Goal: Transaction & Acquisition: Download file/media

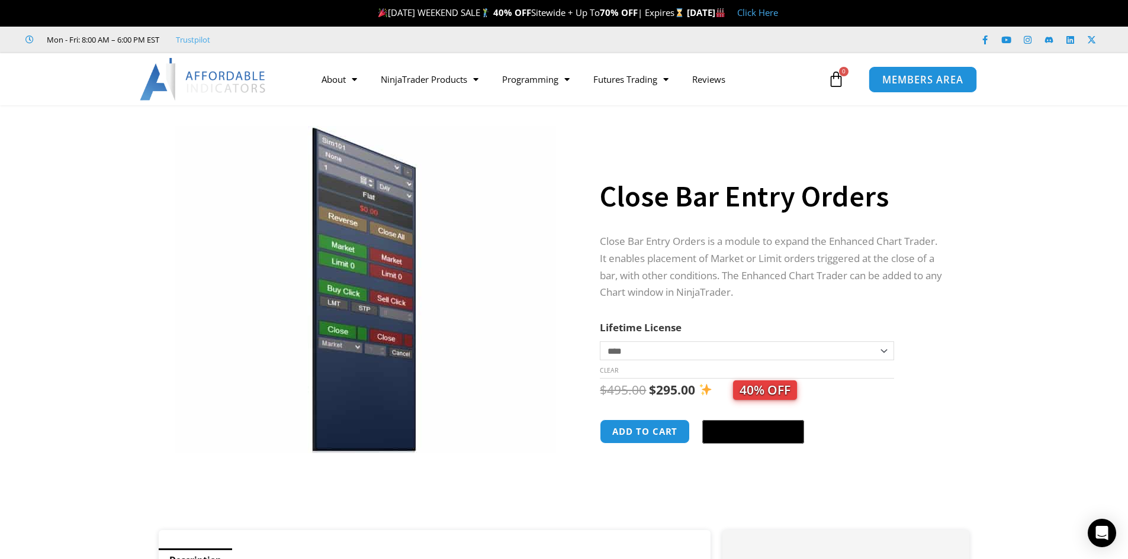
click at [912, 80] on span "MEMBERS AREA" at bounding box center [922, 80] width 81 height 10
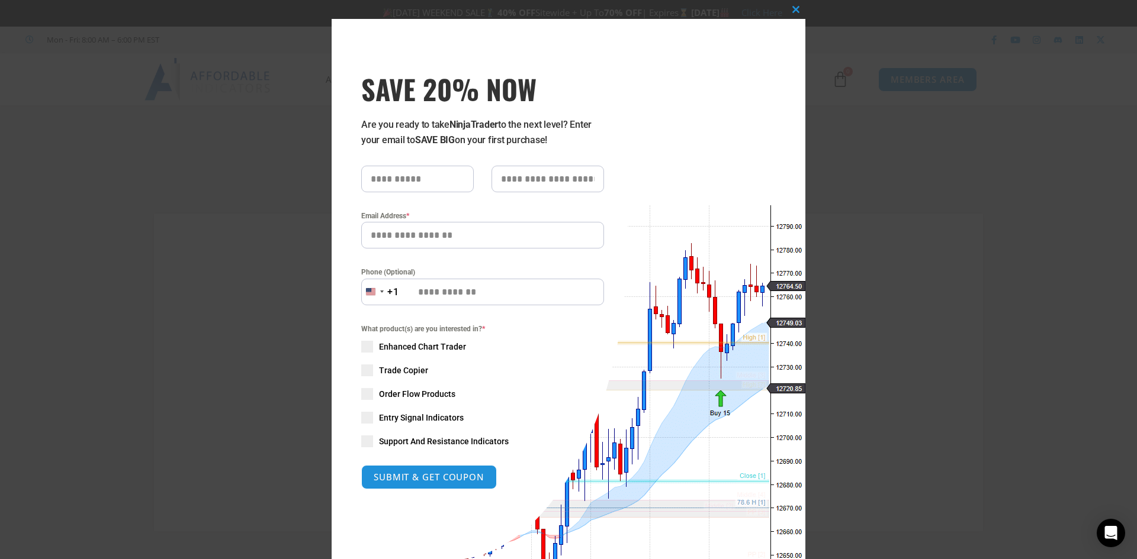
click at [194, 131] on div "Close this module SAVE 20% NOW Are you ready to take NinjaTrader to the next le…" at bounding box center [568, 279] width 1137 height 559
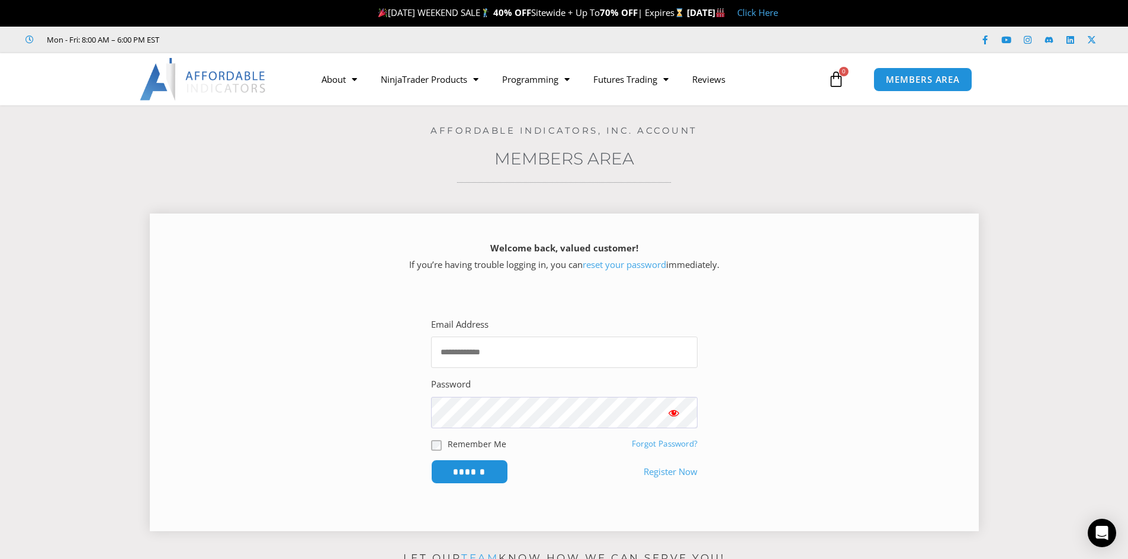
click at [442, 355] on input "Email Address" at bounding box center [564, 352] width 266 height 31
type input "**********"
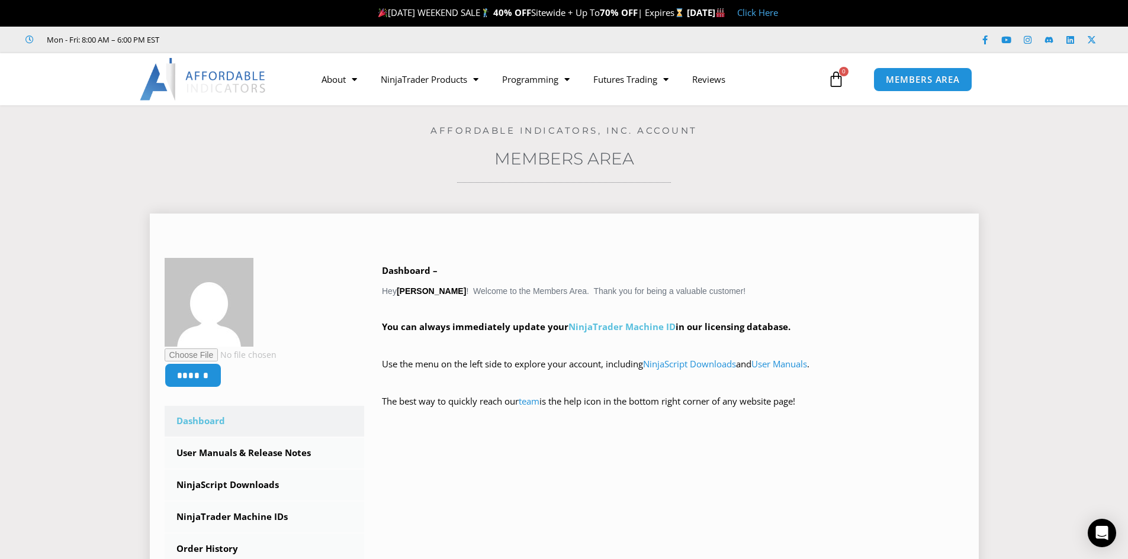
click at [616, 329] on link "NinjaTrader Machine ID" at bounding box center [621, 327] width 107 height 12
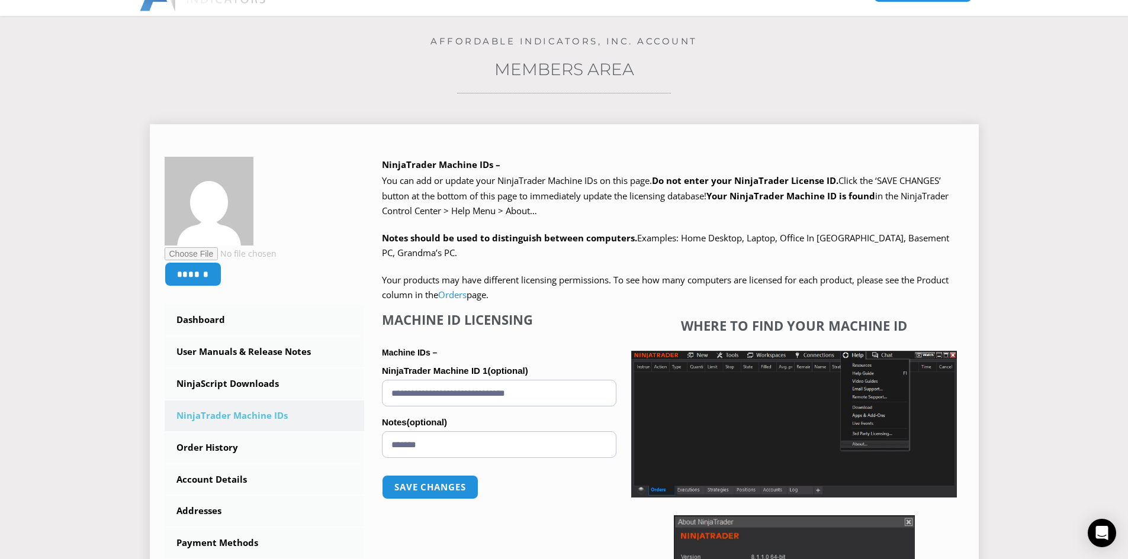
scroll to position [118, 0]
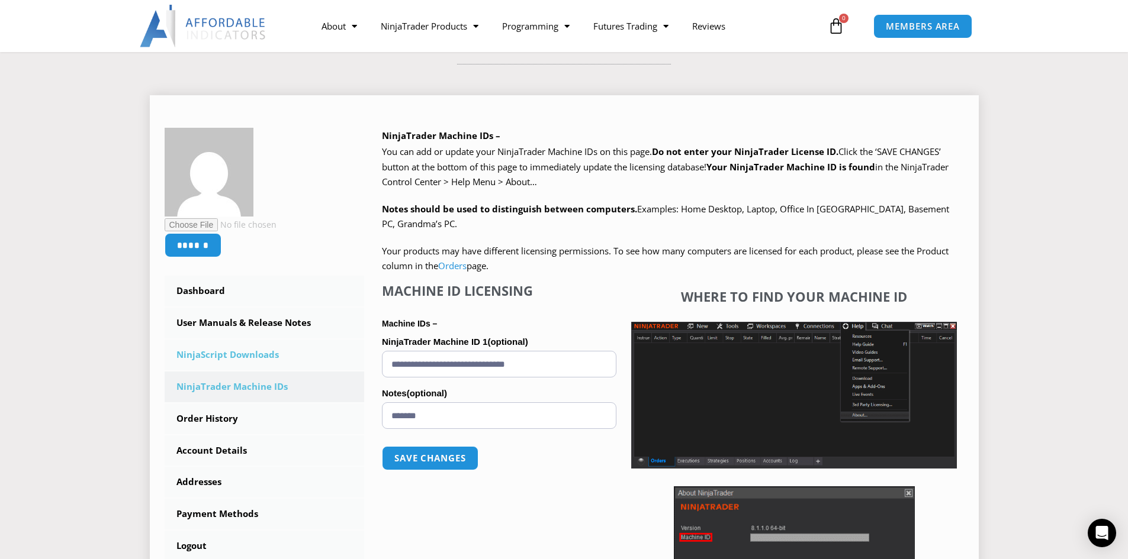
drag, startPoint x: 577, startPoint y: 366, endPoint x: 350, endPoint y: 365, distance: 226.7
click at [350, 365] on div "****** Dashboard Subscriptions User Manuals & Release Notes NinjaScript Downloa…" at bounding box center [564, 397] width 799 height 538
paste input "**********"
type input "**********"
click at [422, 462] on button "Save changes" at bounding box center [429, 458] width 101 height 25
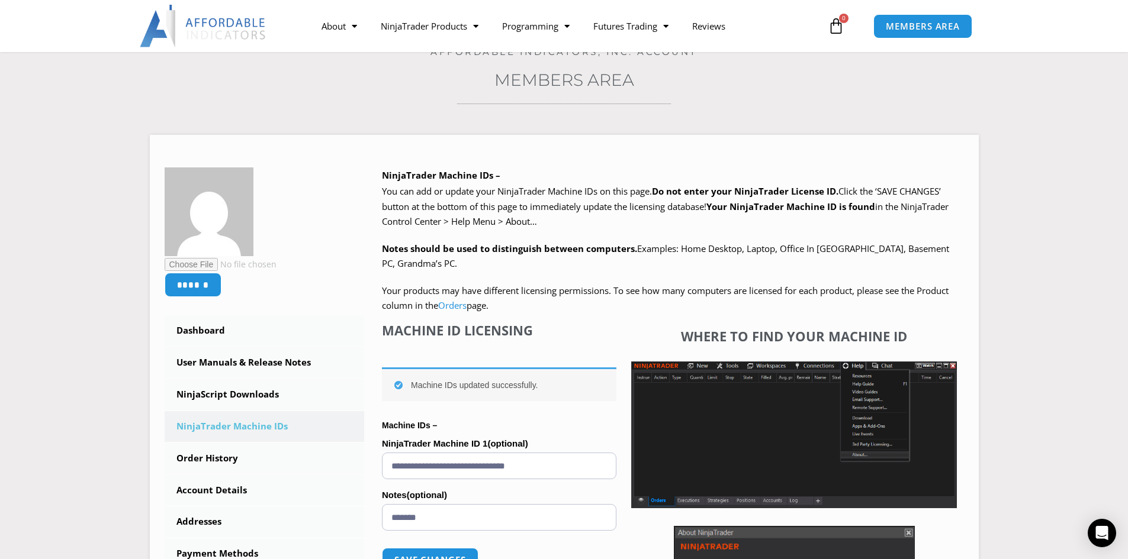
scroll to position [118, 0]
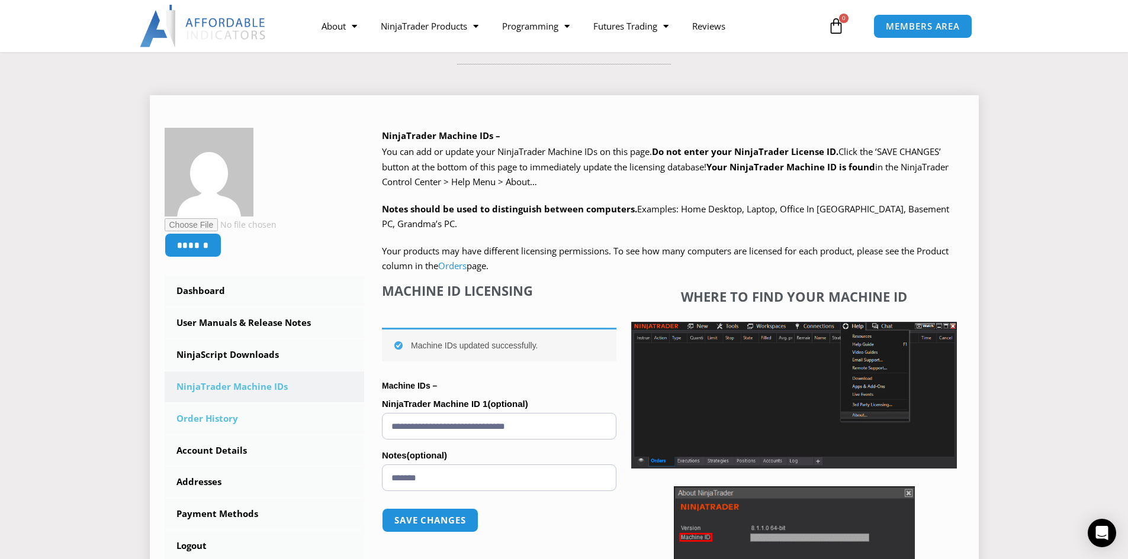
click at [199, 420] on link "Order History" at bounding box center [265, 419] width 200 height 31
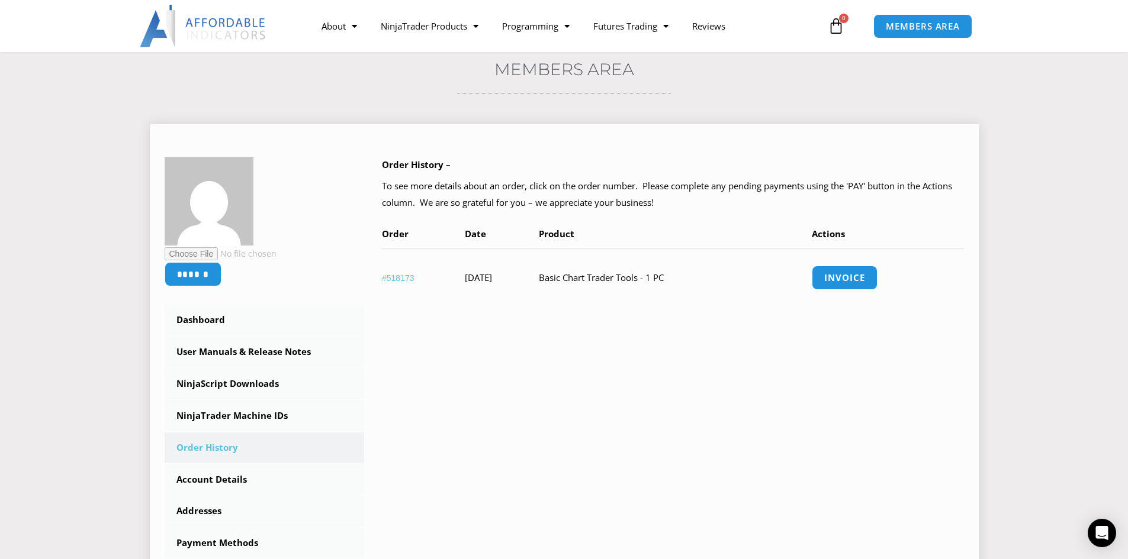
scroll to position [118, 0]
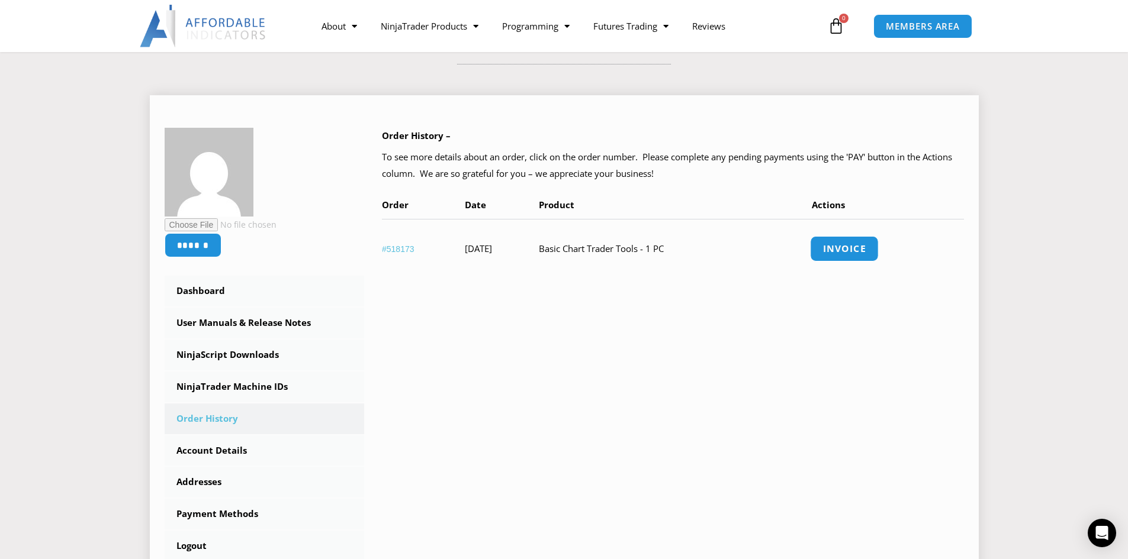
click at [861, 250] on link "Invoice" at bounding box center [844, 248] width 69 height 25
click at [858, 246] on link "Invoice" at bounding box center [844, 248] width 69 height 25
click at [205, 243] on input "******" at bounding box center [193, 245] width 60 height 25
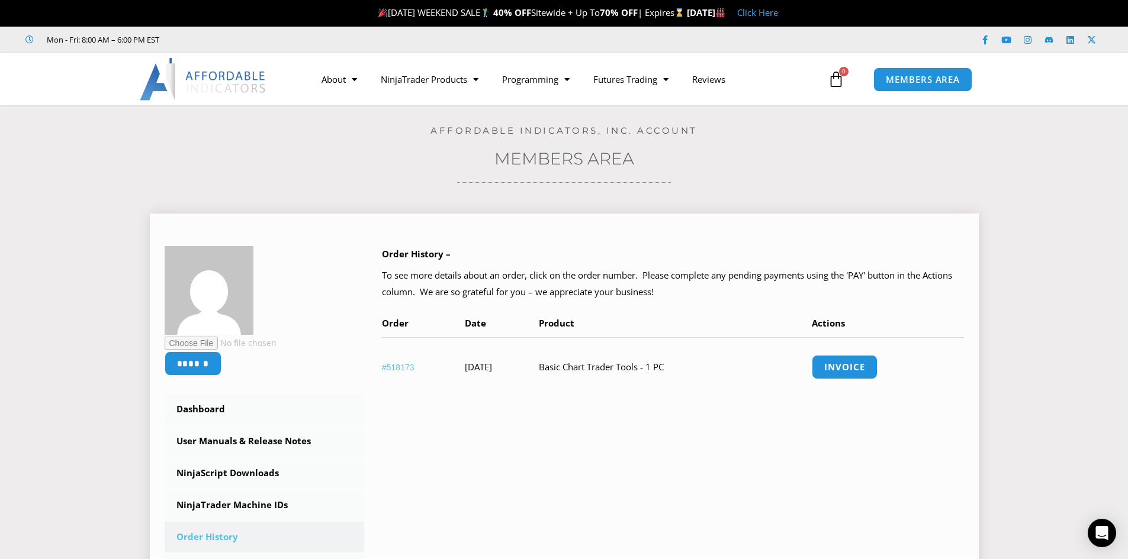
click at [398, 368] on link "#518173" at bounding box center [398, 367] width 33 height 9
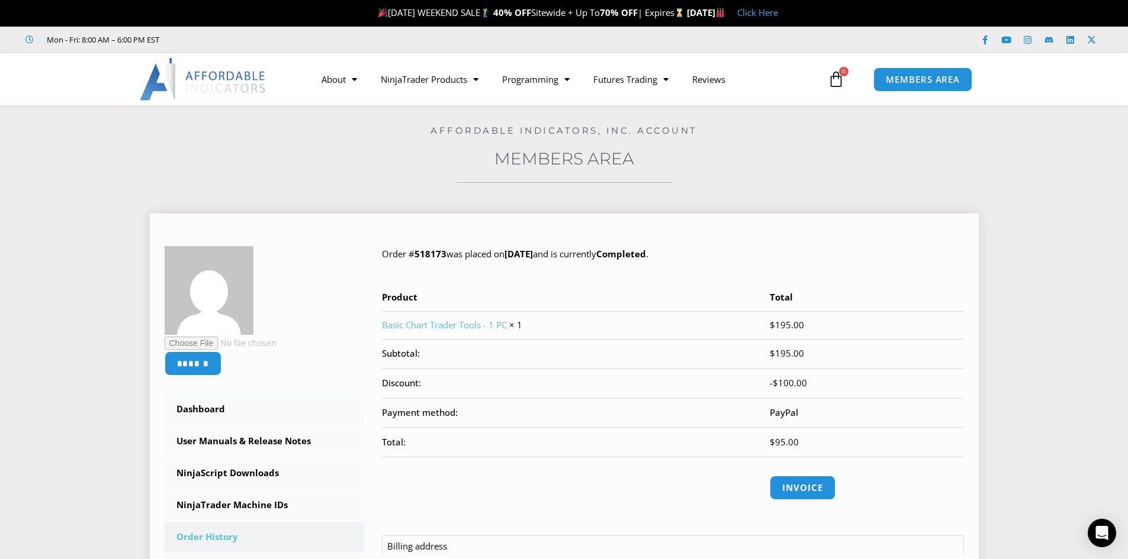
click at [437, 325] on link "Basic Chart Trader Tools - 1 PC" at bounding box center [444, 325] width 125 height 12
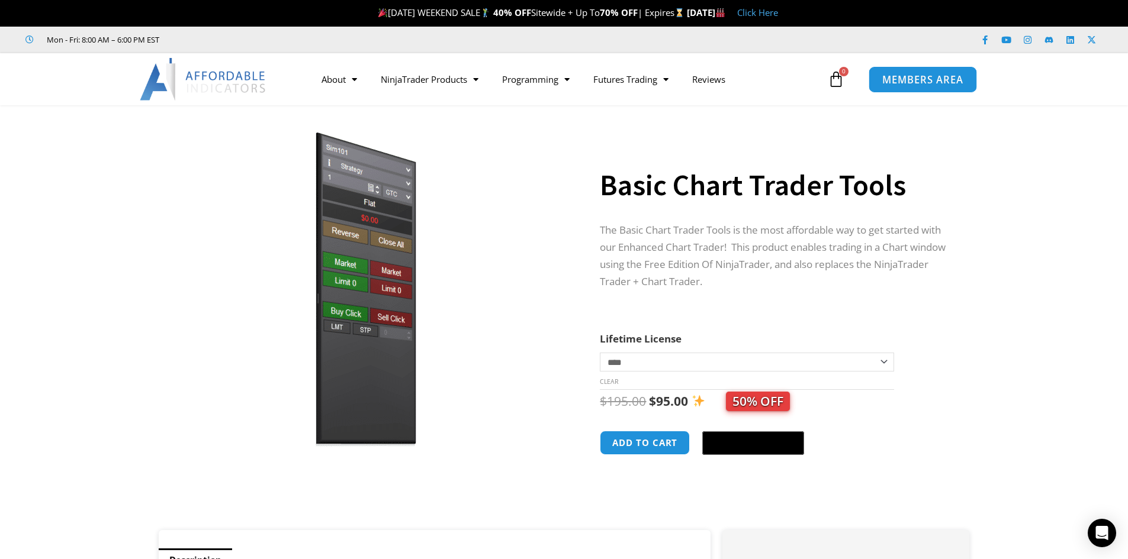
click at [916, 81] on span "MEMBERS AREA" at bounding box center [922, 80] width 81 height 10
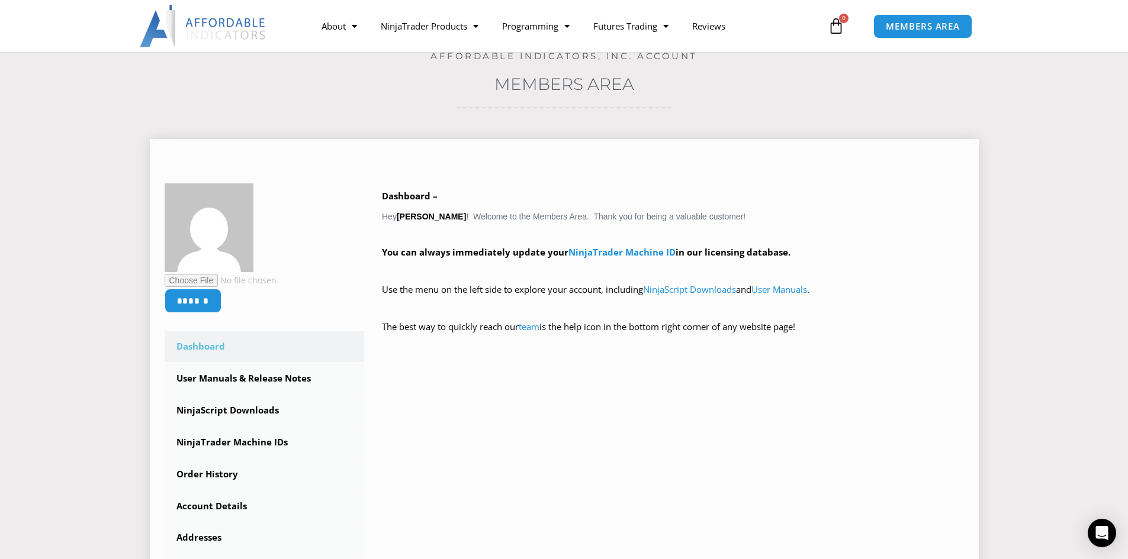
scroll to position [118, 0]
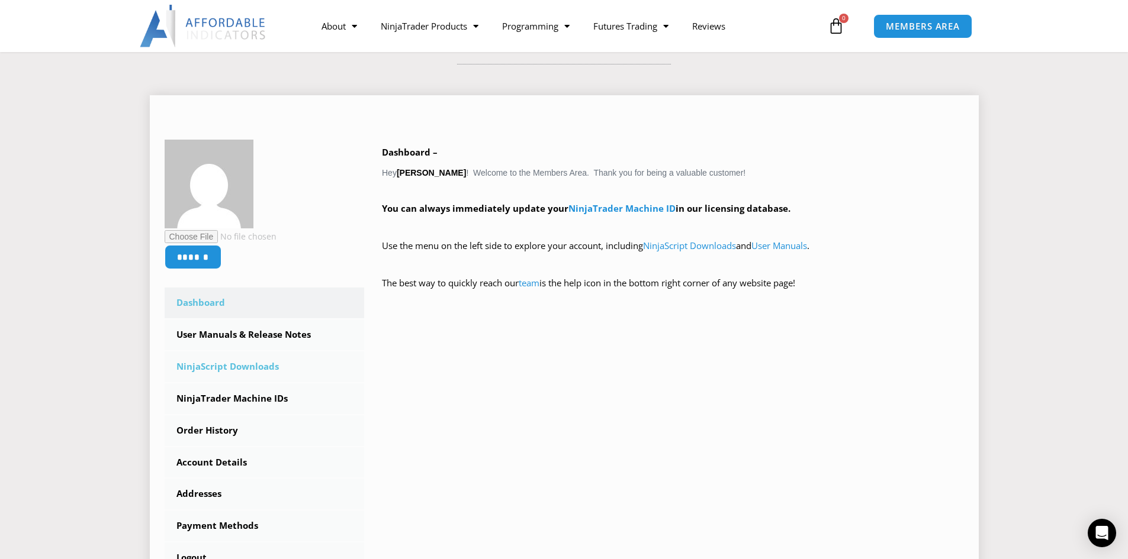
click at [208, 365] on link "NinjaScript Downloads" at bounding box center [265, 367] width 200 height 31
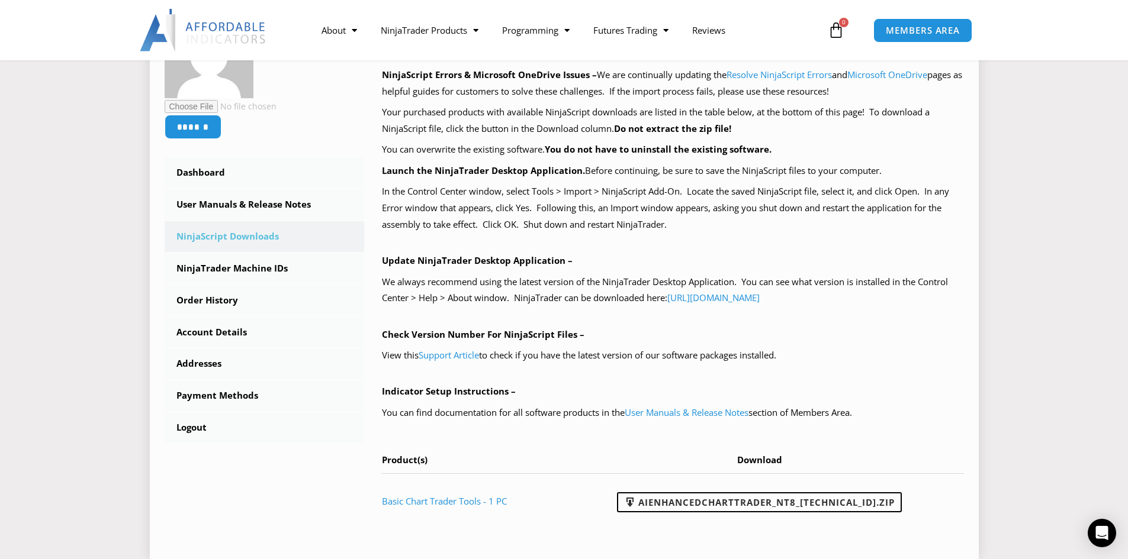
scroll to position [355, 0]
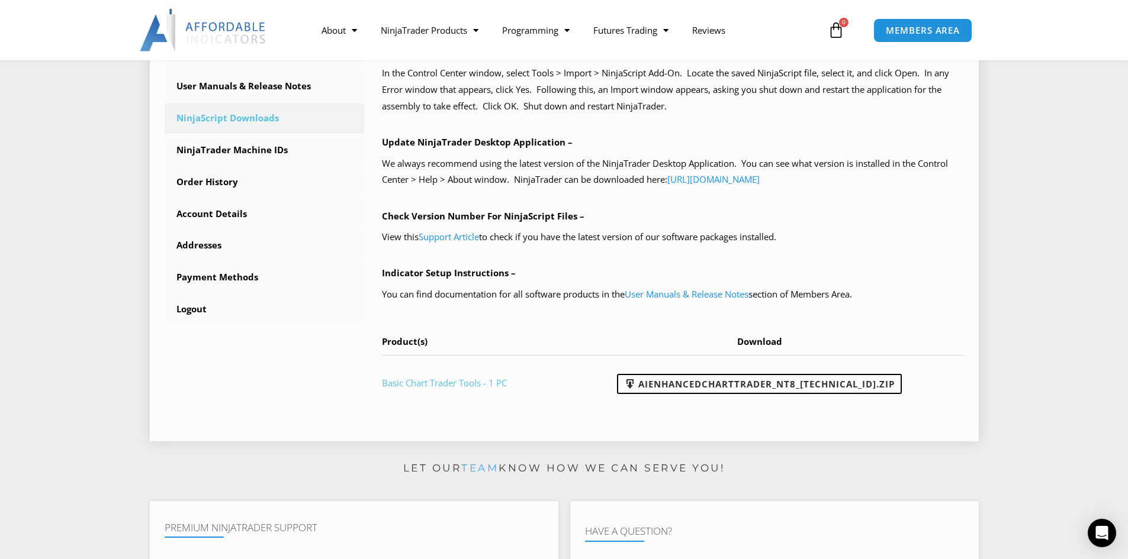
click at [439, 384] on link "Basic Chart Trader Tools - 1 PC" at bounding box center [444, 383] width 125 height 12
click at [206, 178] on link "Order History" at bounding box center [265, 182] width 200 height 31
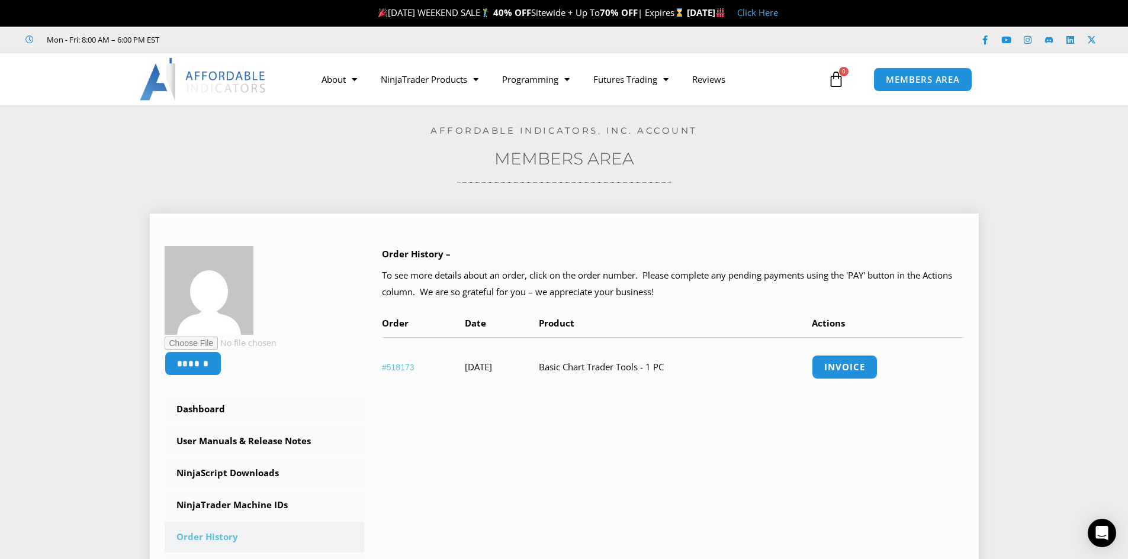
click at [400, 366] on link "#518173" at bounding box center [398, 367] width 33 height 9
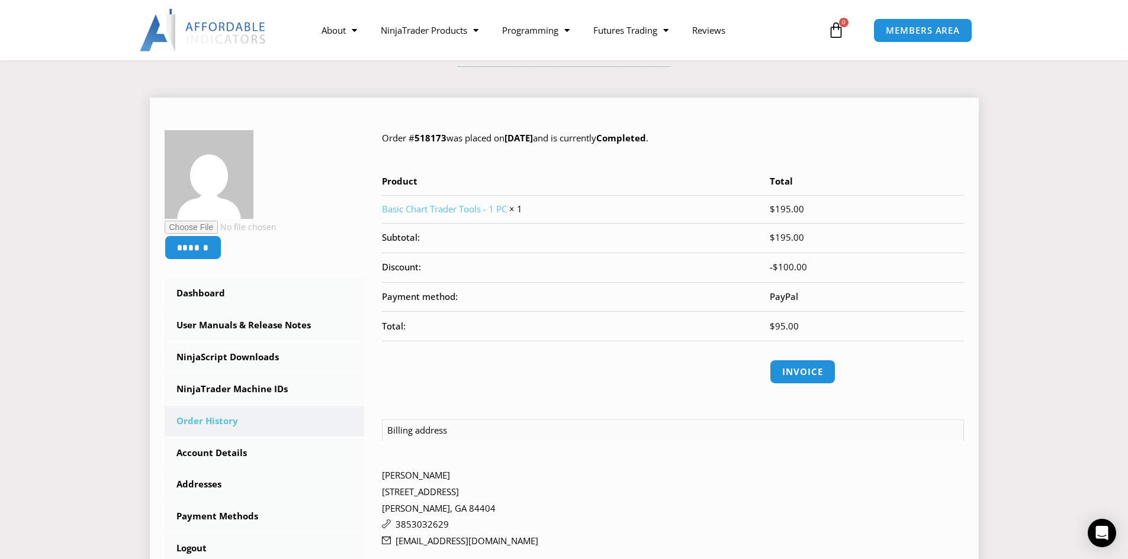
scroll to position [237, 0]
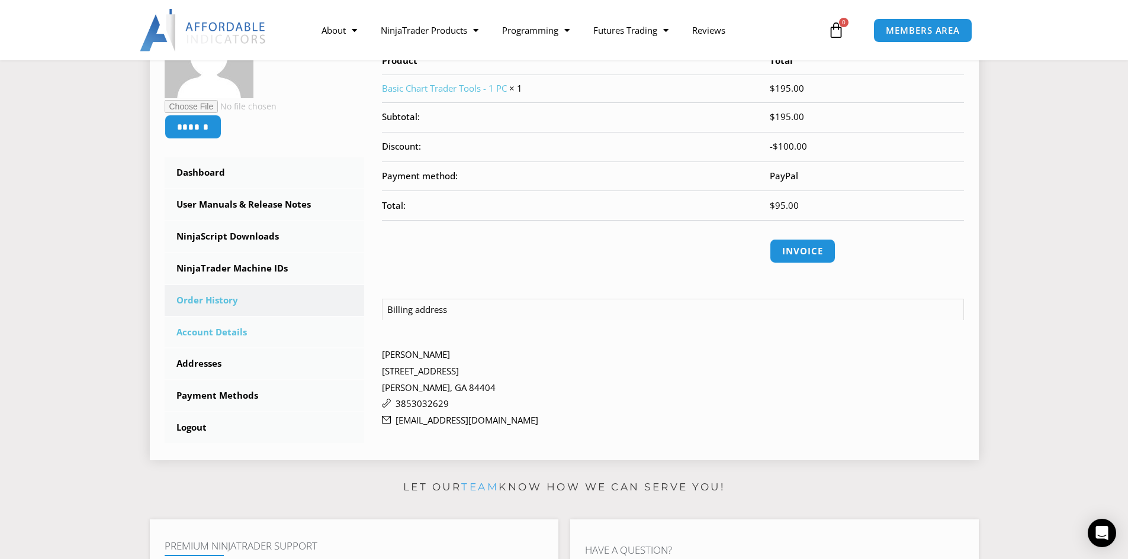
click at [207, 333] on link "Account Details" at bounding box center [265, 332] width 200 height 31
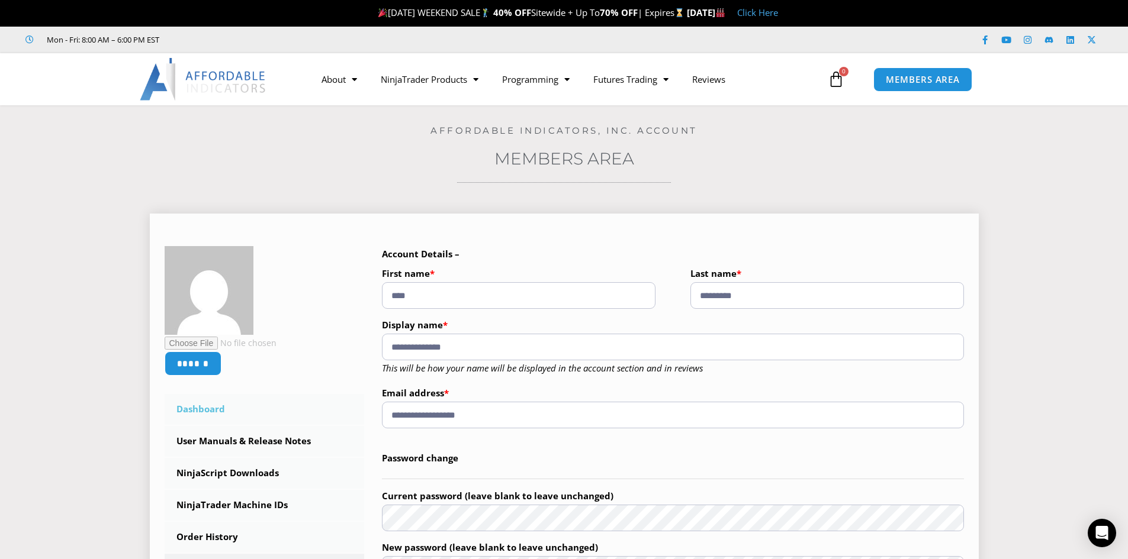
click at [197, 406] on link "Dashboard" at bounding box center [265, 409] width 200 height 31
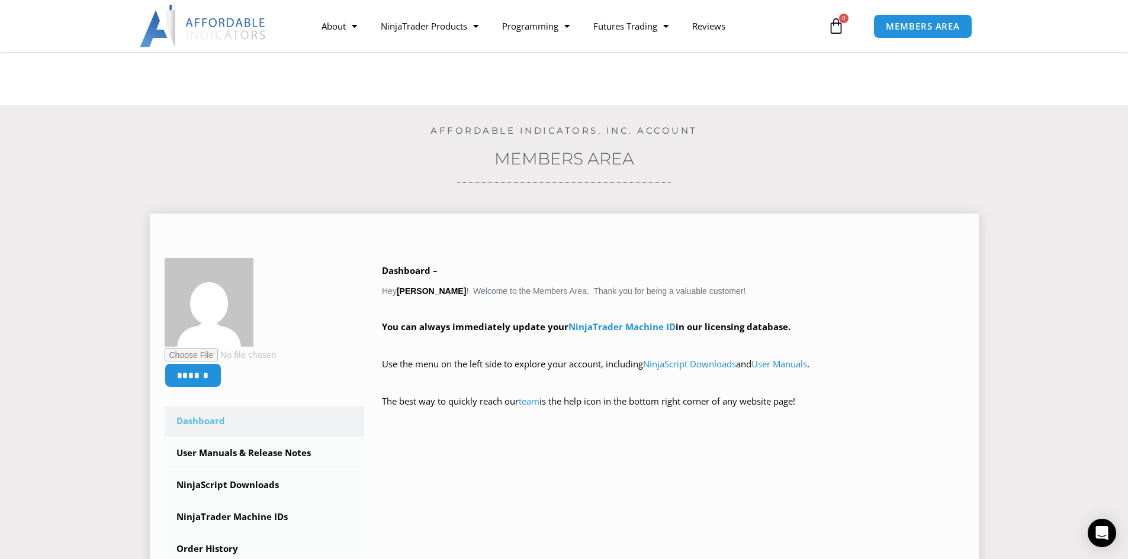
scroll to position [118, 0]
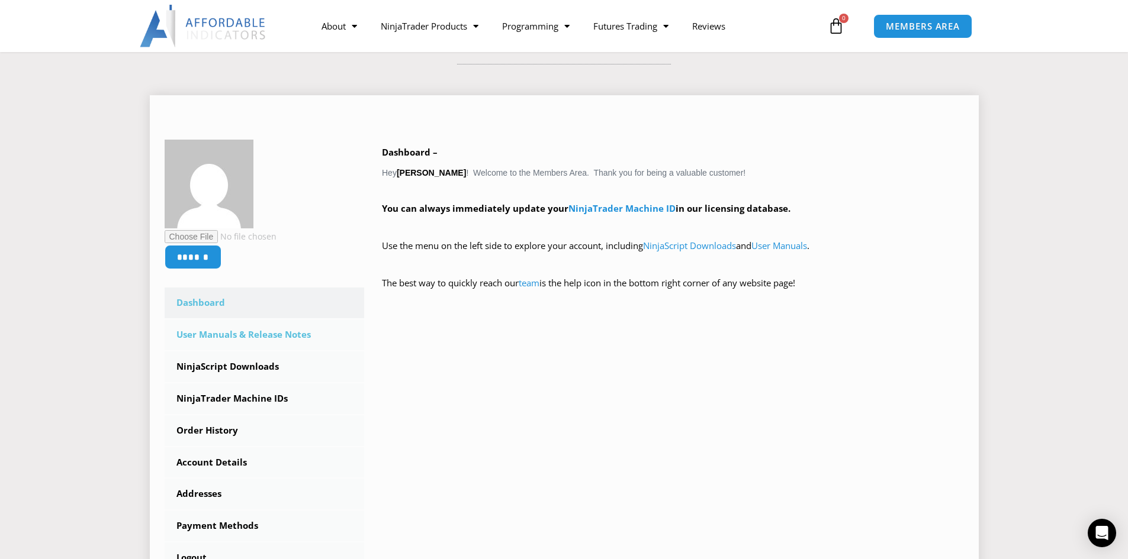
click at [204, 336] on link "User Manuals & Release Notes" at bounding box center [265, 335] width 200 height 31
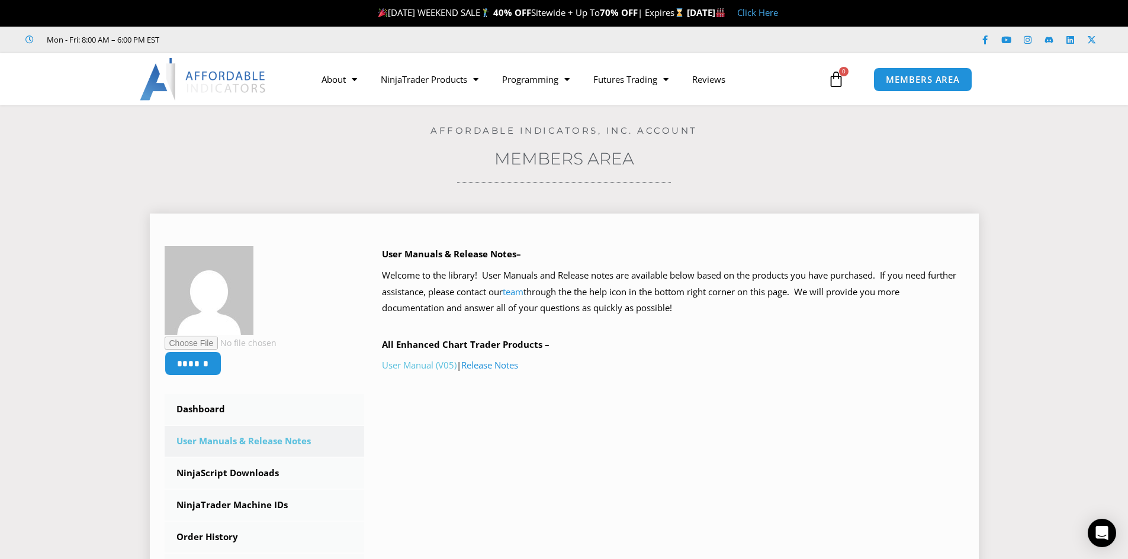
click at [417, 367] on link "User Manual (V05)" at bounding box center [419, 365] width 75 height 12
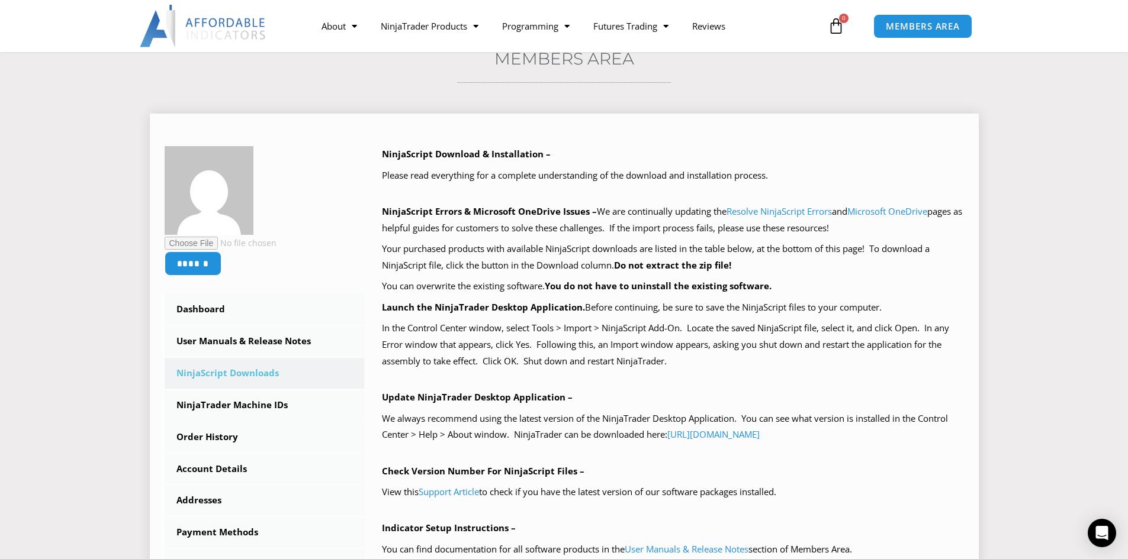
scroll to position [237, 0]
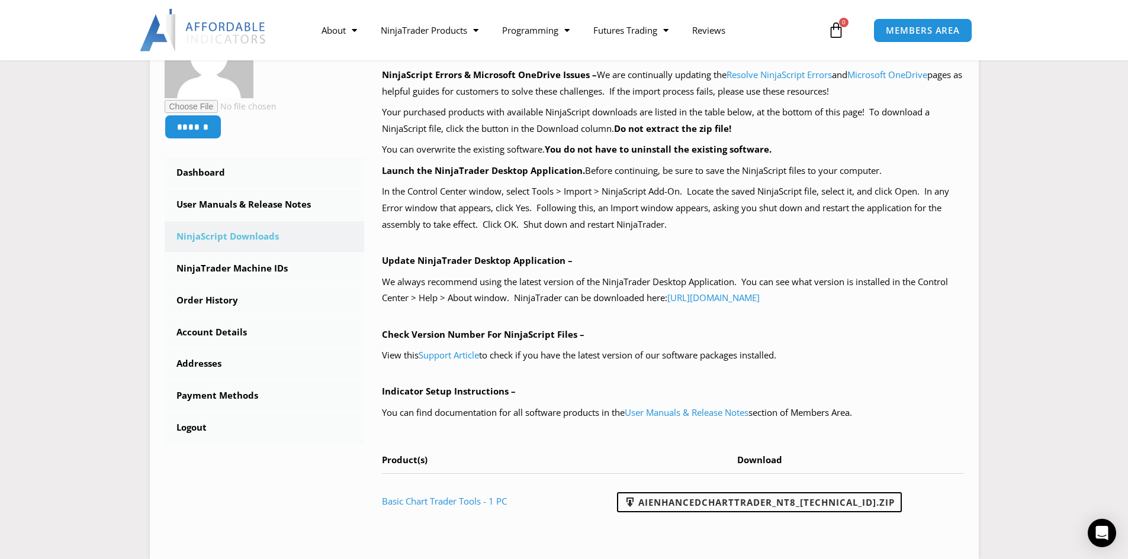
click at [1034, 421] on section "****** Dashboard Subscriptions User Manuals & Release Notes NinjaScript Downloa…" at bounding box center [564, 264] width 1069 height 610
click at [764, 498] on link "AIEnhancedChartTrader_NT8_[TECHNICAL_ID].zip" at bounding box center [759, 503] width 285 height 20
click at [1017, 410] on section "****** Dashboard Subscriptions User Manuals & Release Notes NinjaScript Downloa…" at bounding box center [564, 264] width 1069 height 610
